Goal: Answer question/provide support: Share knowledge or assist other users

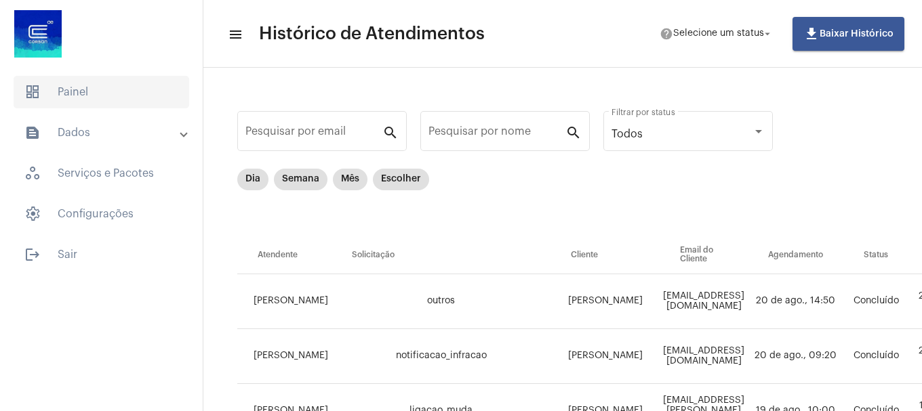
drag, startPoint x: 94, startPoint y: 104, endPoint x: 126, endPoint y: 94, distance: 33.9
click at [94, 104] on span "dashboard Painel" at bounding box center [102, 92] width 176 height 33
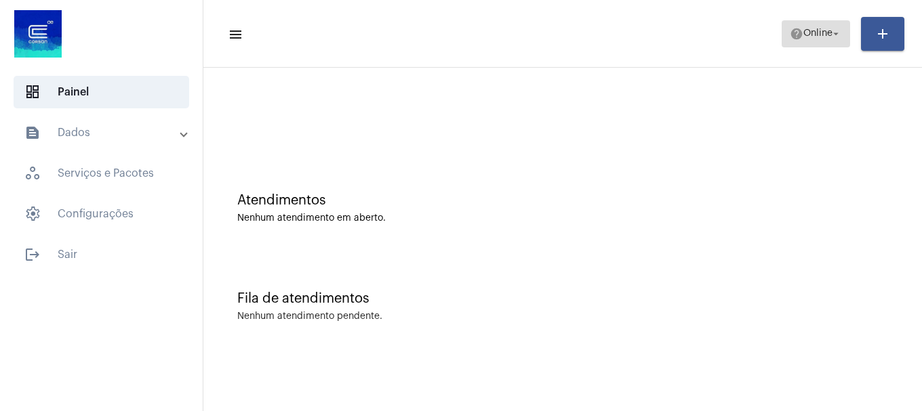
click at [811, 39] on span "help Online arrow_drop_down" at bounding box center [816, 33] width 52 height 24
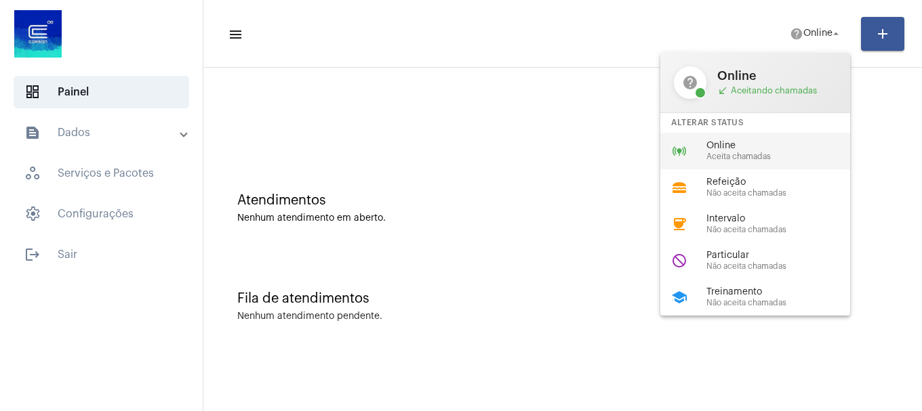
click at [792, 146] on span "Online" at bounding box center [783, 146] width 155 height 10
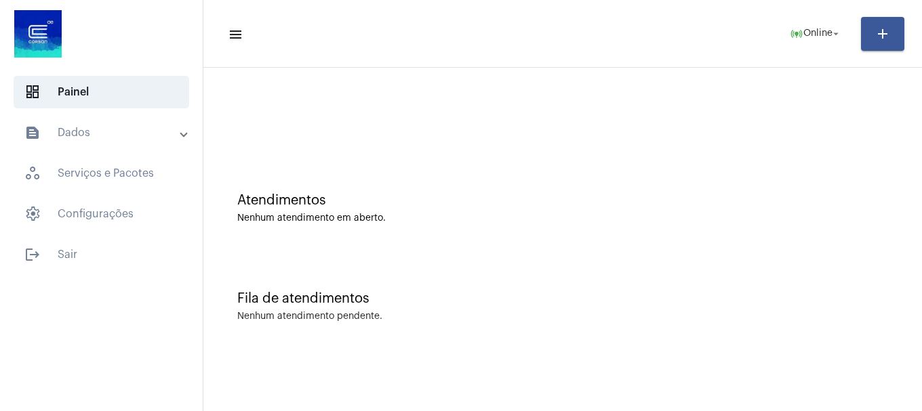
click at [563, 183] on div "Atendimentos Nenhum atendimento em aberto." at bounding box center [562, 202] width 705 height 98
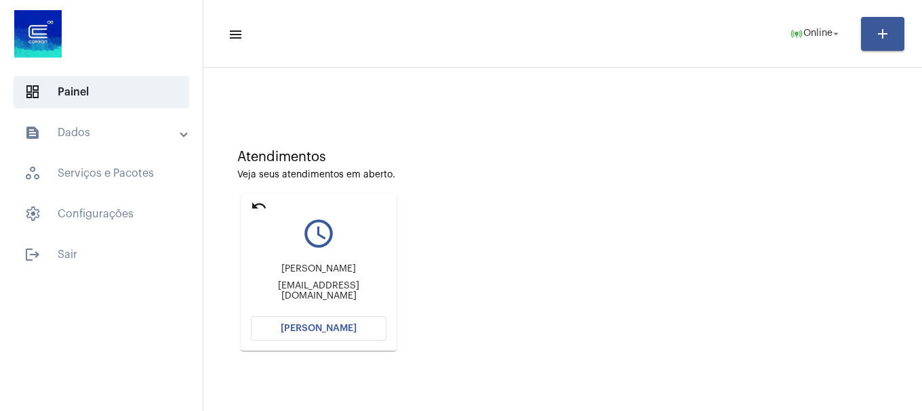
scroll to position [68, 0]
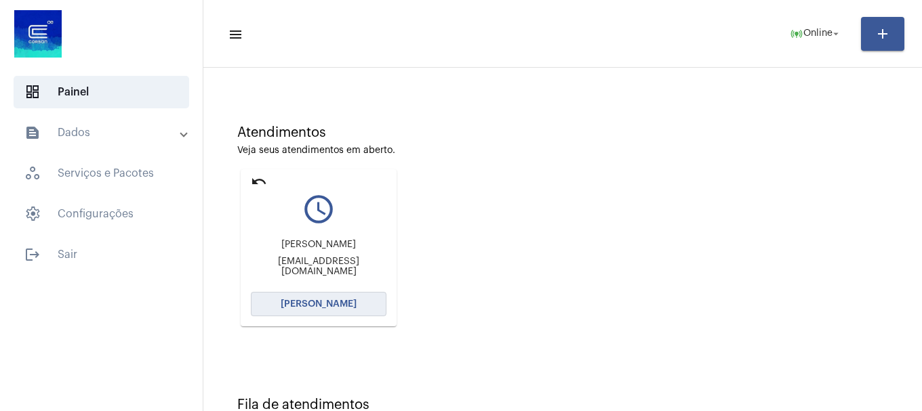
click at [315, 298] on button "[PERSON_NAME]" at bounding box center [319, 304] width 136 height 24
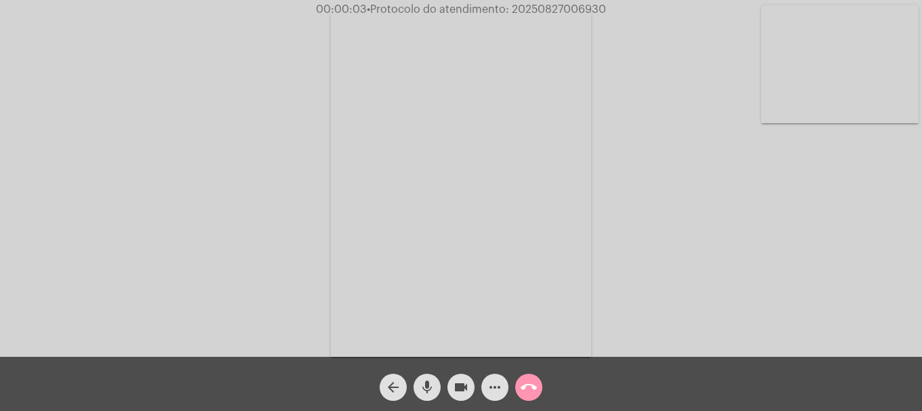
click at [777, 81] on video at bounding box center [839, 64] width 157 height 118
click at [501, 386] on mat-icon "more_horiz" at bounding box center [495, 388] width 16 height 16
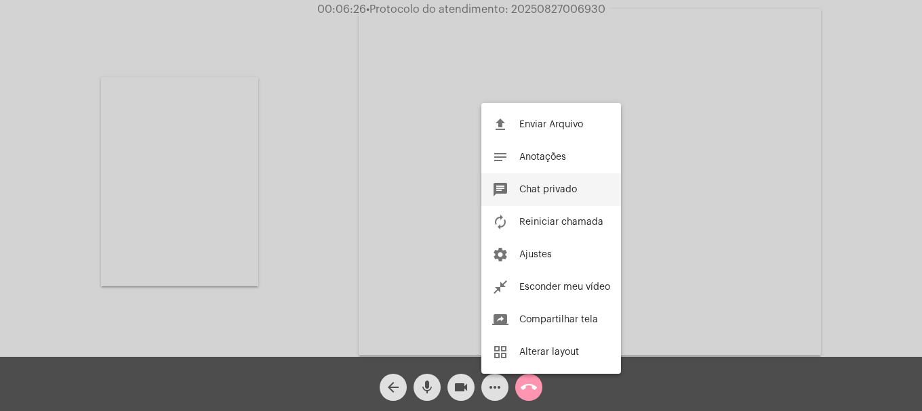
click at [527, 203] on button "chat Chat privado" at bounding box center [551, 190] width 140 height 33
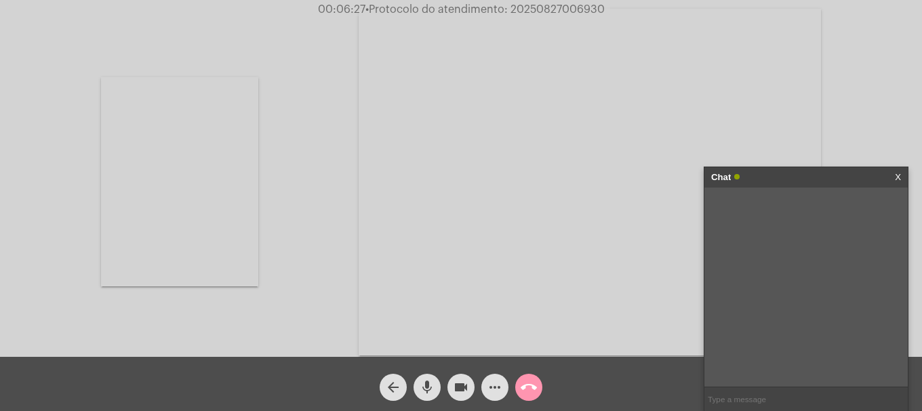
click at [731, 393] on input "text" at bounding box center [805, 400] width 203 height 24
paste input "AGERGS - 0800 979 0066"
type input "AGERGS - 0800 979 0066"
drag, startPoint x: 546, startPoint y: 322, endPoint x: 298, endPoint y: 170, distance: 290.9
click at [298, 170] on div "Acessando Câmera e Microfone..." at bounding box center [460, 180] width 919 height 357
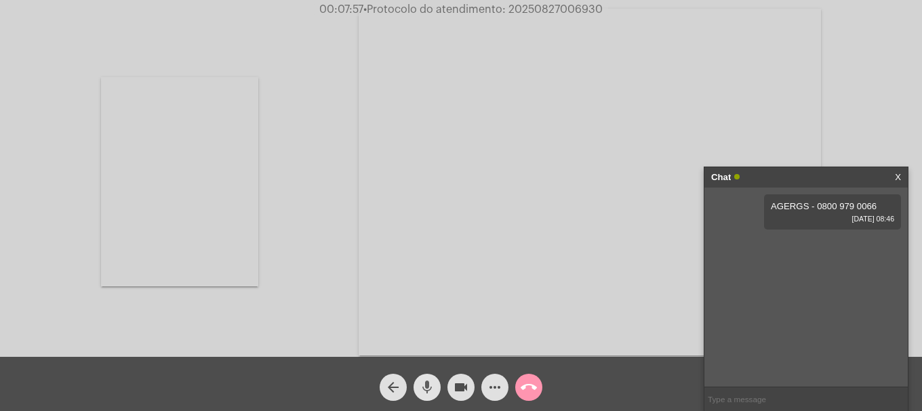
click at [429, 397] on span "mic" at bounding box center [427, 387] width 16 height 27
click at [429, 397] on span "mic_off" at bounding box center [427, 387] width 16 height 27
click at [525, 7] on span "• Protocolo do atendimento: 20250827006930" at bounding box center [482, 9] width 239 height 11
copy span "20250827006930"
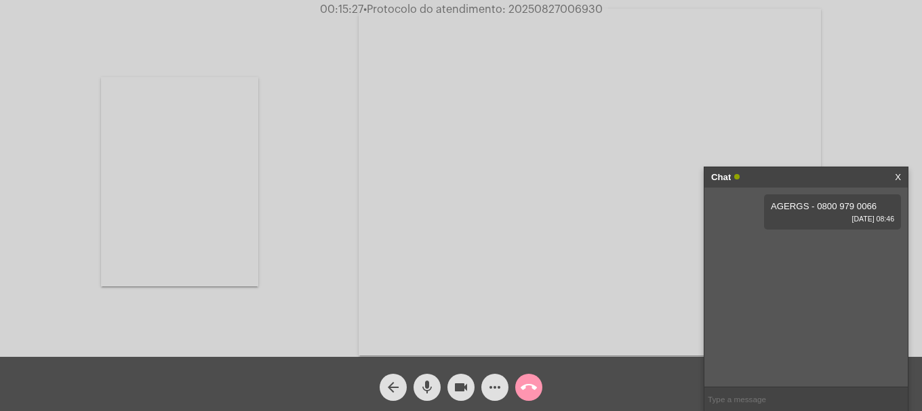
click at [720, 409] on input "text" at bounding box center [805, 400] width 203 height 24
paste input "20250827006930"
type input "20250827006930"
click at [541, 386] on button "call_end" at bounding box center [528, 387] width 27 height 27
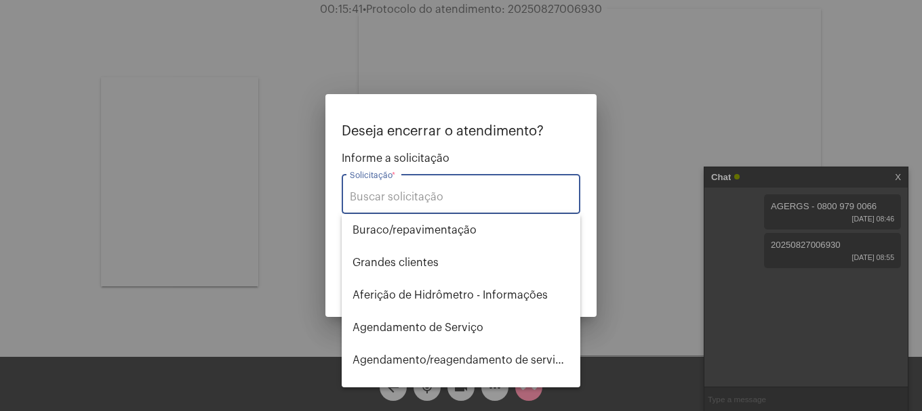
click at [449, 188] on div "Solicitação *" at bounding box center [461, 192] width 222 height 43
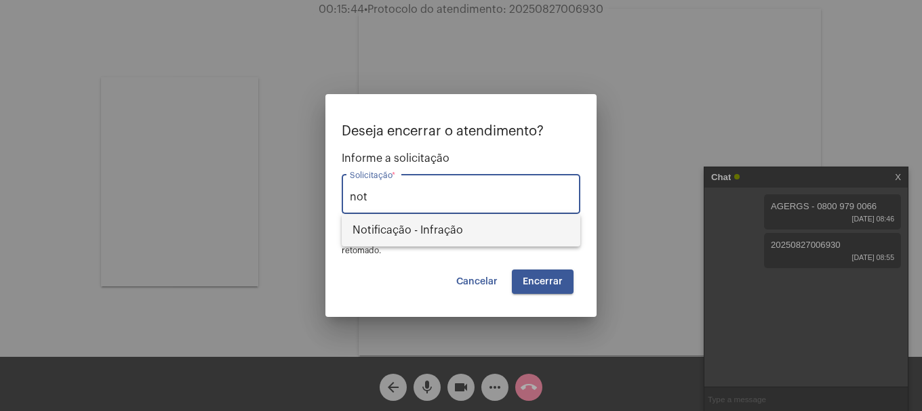
click at [451, 230] on span "Notificação - Infração" at bounding box center [460, 230] width 217 height 33
type input "Notificação - Infração"
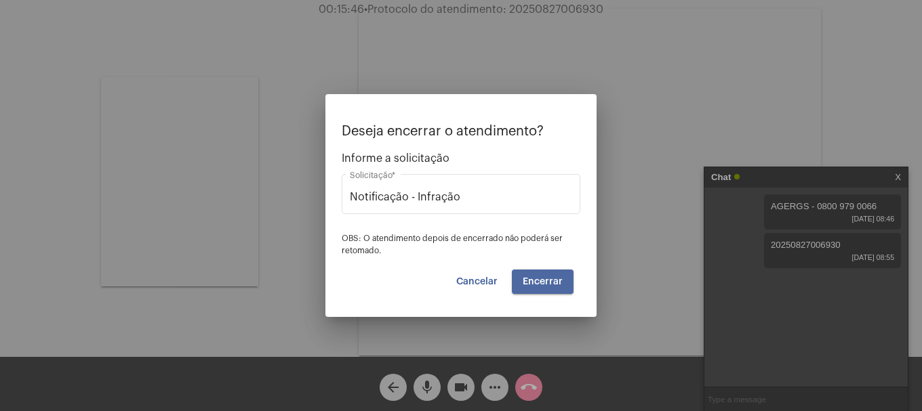
click at [563, 288] on button "Encerrar" at bounding box center [543, 282] width 62 height 24
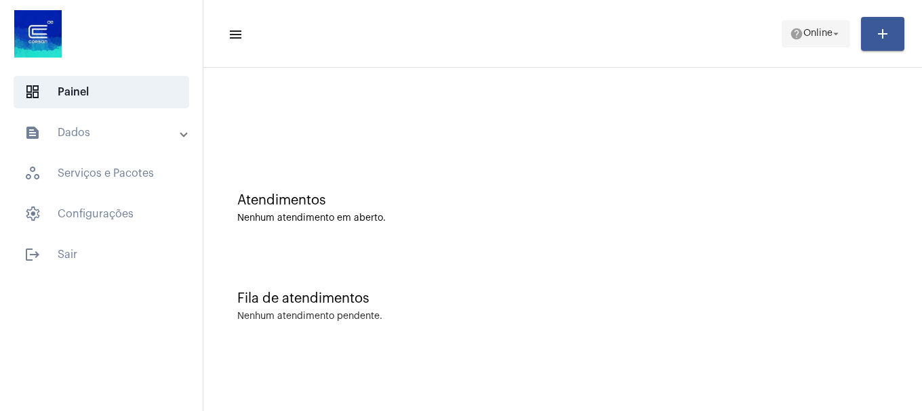
click at [828, 44] on span "help Online arrow_drop_down" at bounding box center [816, 33] width 52 height 24
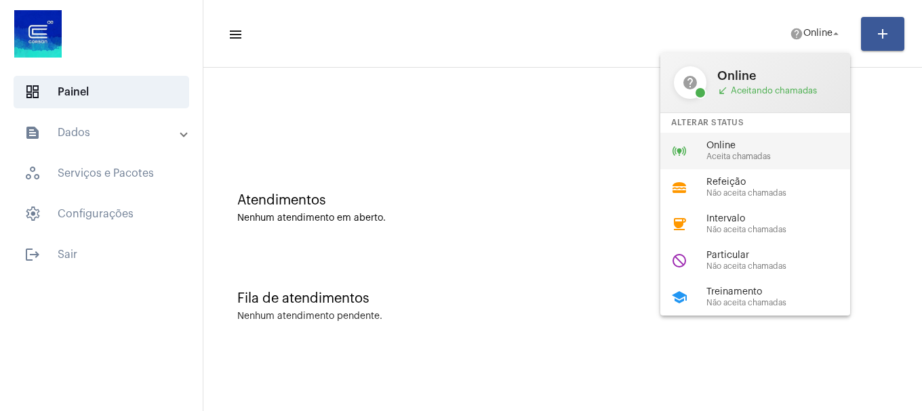
click at [790, 153] on span "Aceita chamadas" at bounding box center [783, 157] width 155 height 9
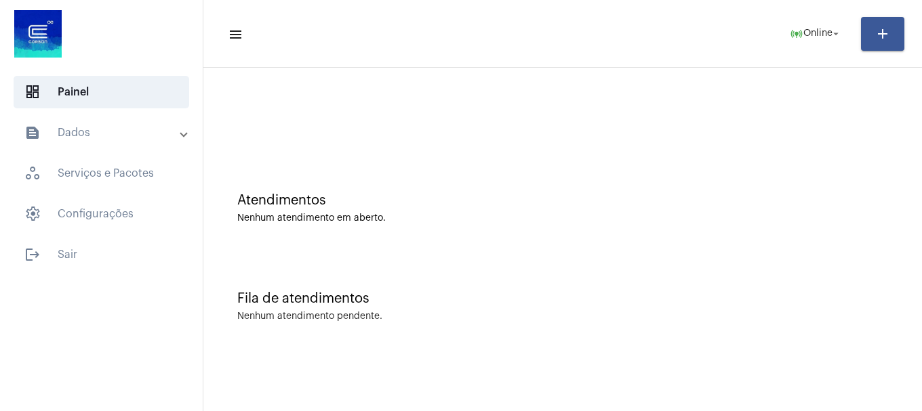
click at [388, 411] on html "dashboard Painel text_snippet_outlined Dados history_outlined Histórico schedul…" at bounding box center [461, 205] width 922 height 411
click at [819, 46] on button "online_prediction Online arrow_drop_down" at bounding box center [816, 33] width 68 height 27
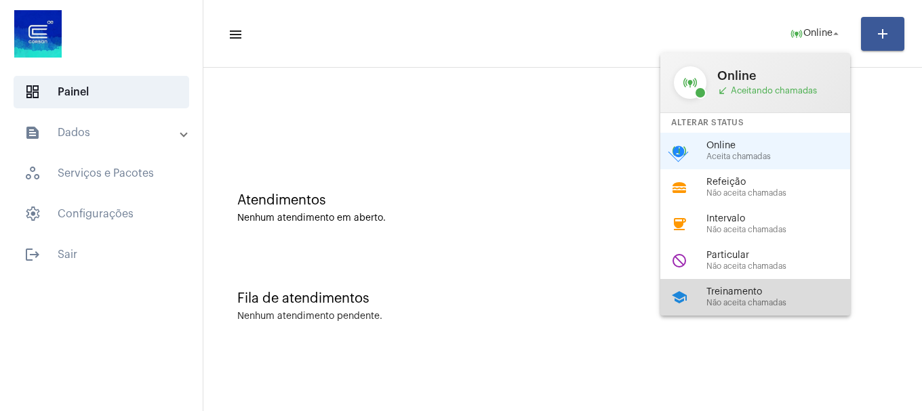
click at [756, 307] on span "Não aceita chamadas" at bounding box center [783, 303] width 155 height 9
